Goal: Browse casually

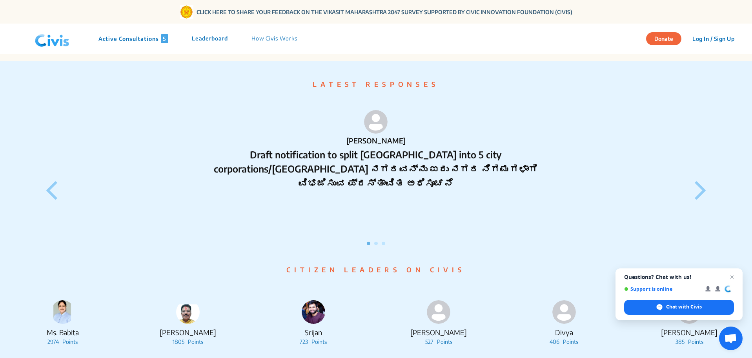
scroll to position [861, 0]
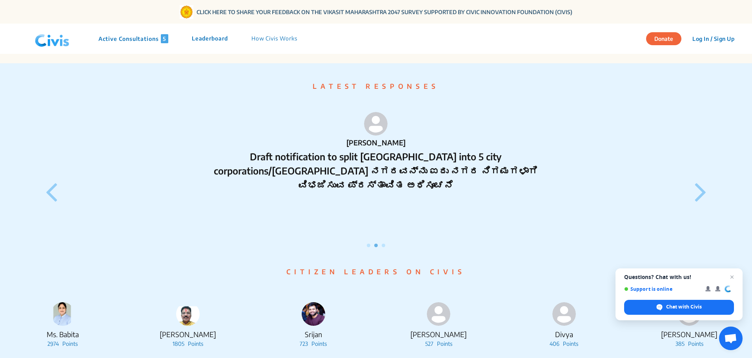
click at [705, 195] on icon at bounding box center [701, 191] width 12 height 33
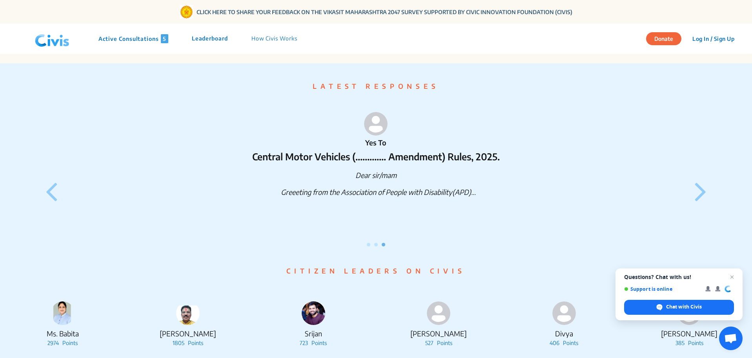
click at [705, 195] on icon at bounding box center [701, 190] width 12 height 33
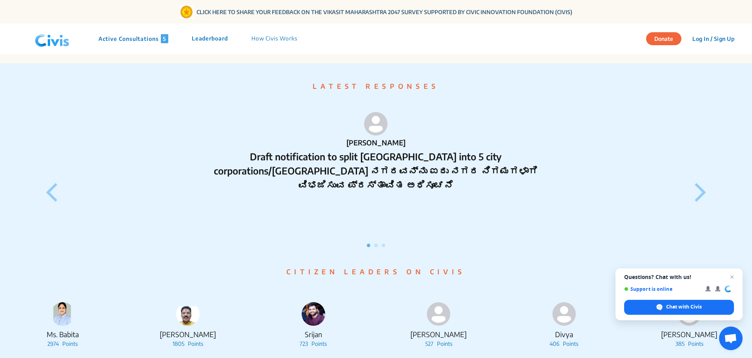
click at [705, 195] on icon at bounding box center [701, 191] width 12 height 33
click at [705, 196] on icon at bounding box center [701, 191] width 12 height 33
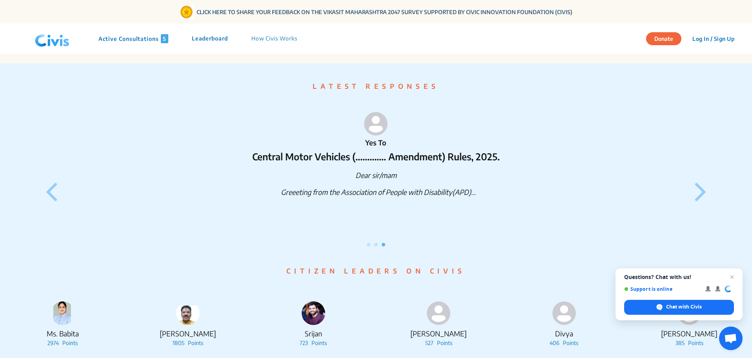
click at [705, 196] on icon at bounding box center [701, 190] width 12 height 33
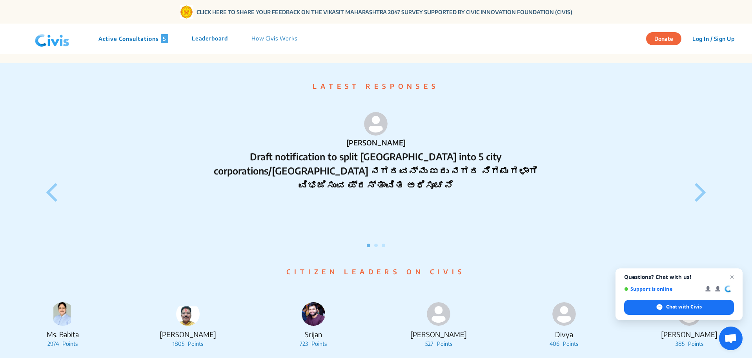
click at [705, 196] on icon at bounding box center [701, 191] width 12 height 33
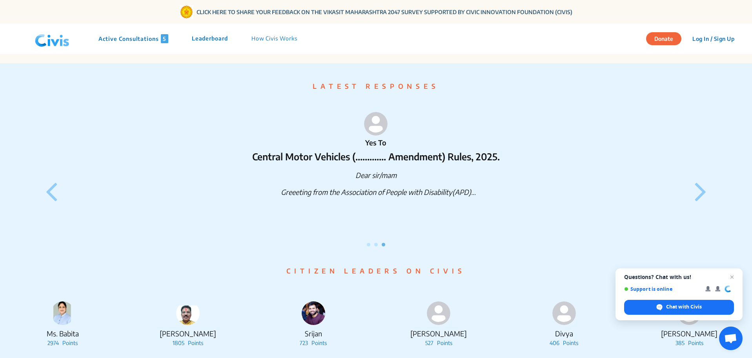
click at [705, 196] on icon at bounding box center [701, 190] width 12 height 33
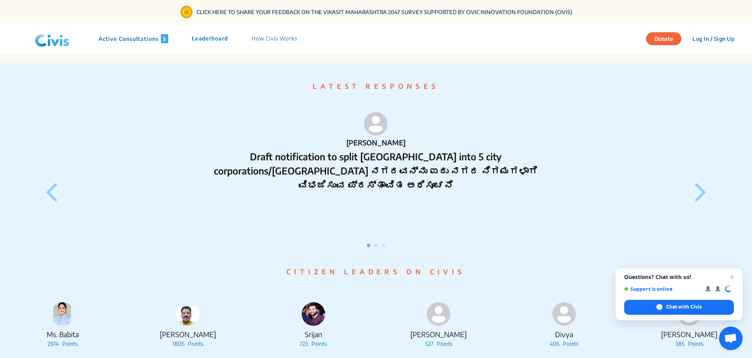
click at [705, 196] on icon at bounding box center [701, 191] width 12 height 33
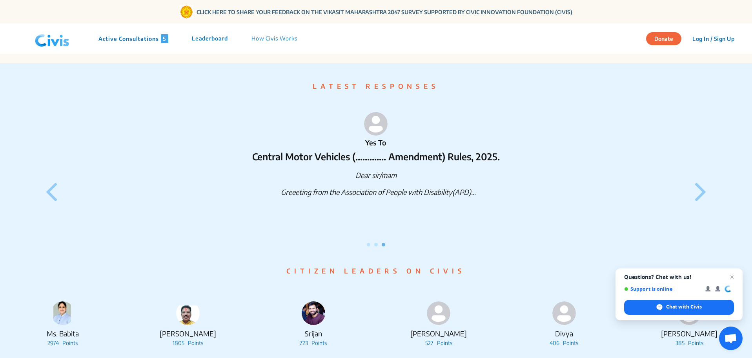
click at [705, 196] on icon at bounding box center [701, 190] width 12 height 33
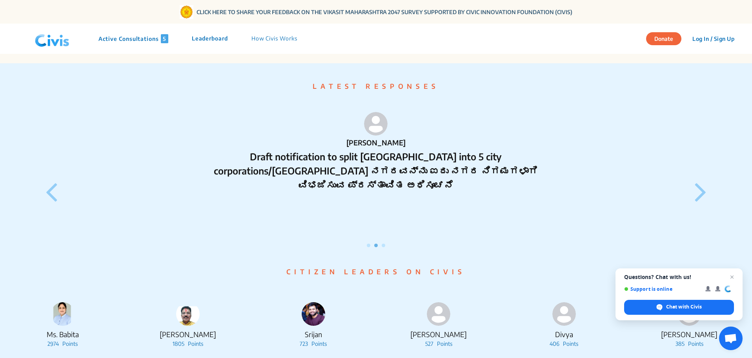
click at [705, 196] on icon at bounding box center [701, 191] width 12 height 33
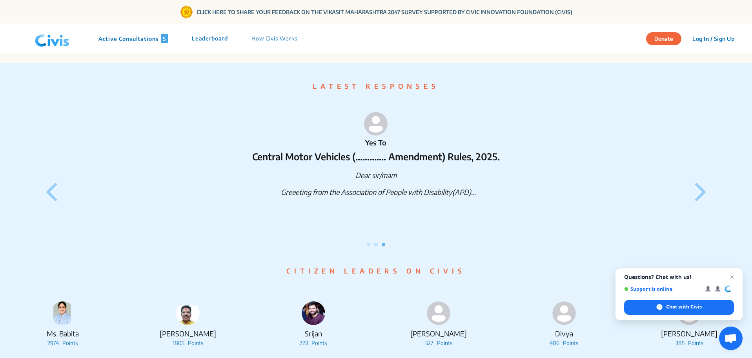
click at [705, 196] on icon at bounding box center [701, 190] width 12 height 33
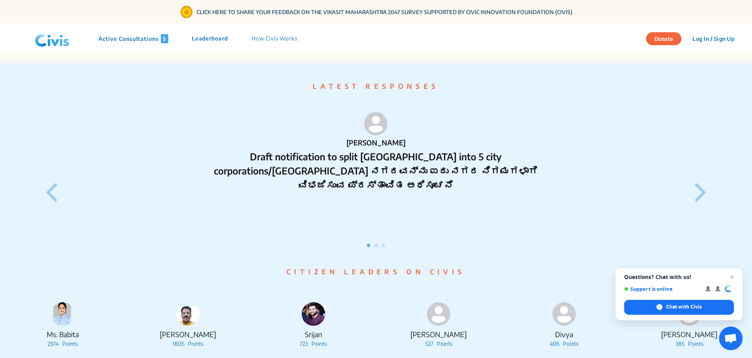
click at [705, 196] on icon at bounding box center [701, 191] width 12 height 33
click at [704, 198] on icon at bounding box center [701, 191] width 12 height 33
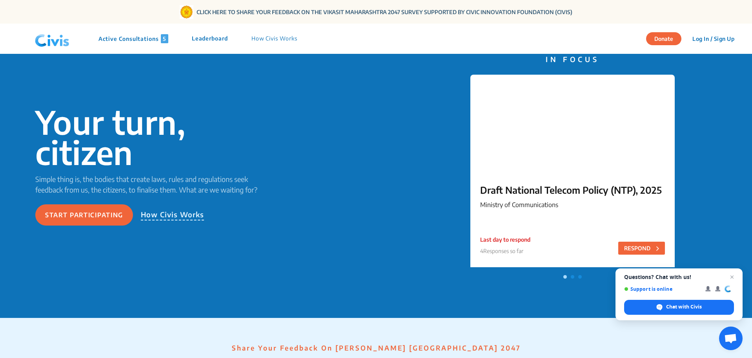
scroll to position [0, 0]
